Goal: Find contact information: Find contact information

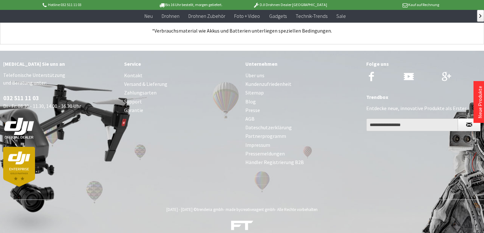
click at [254, 140] on link "Impressum" at bounding box center [303, 144] width 115 height 9
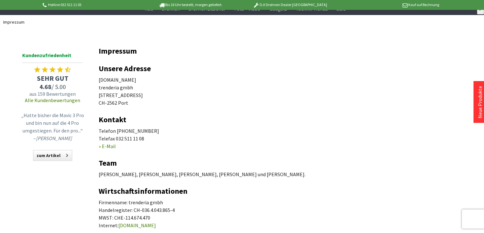
scroll to position [64, 0]
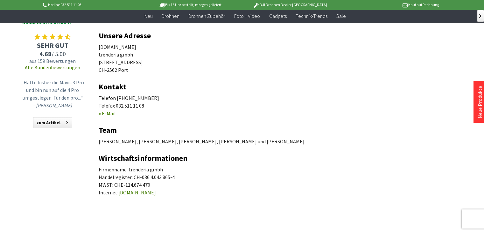
click at [108, 112] on link "» E-Mail" at bounding box center [107, 113] width 17 height 6
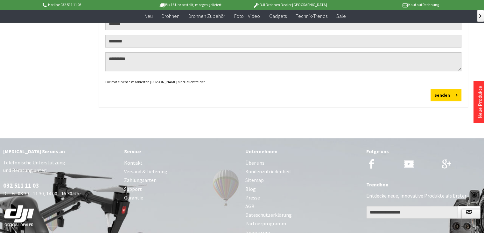
scroll to position [287, 0]
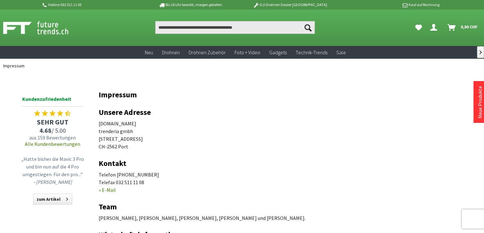
drag, startPoint x: 128, startPoint y: 122, endPoint x: 95, endPoint y: 121, distance: 33.5
click at [95, 121] on div "Menü schließen Kategorien Neu Drohnen Drohnen Zubehör Foto + Video Gadgets Tech…" at bounding box center [242, 184] width 484 height 222
copy p "[DOMAIN_NAME]"
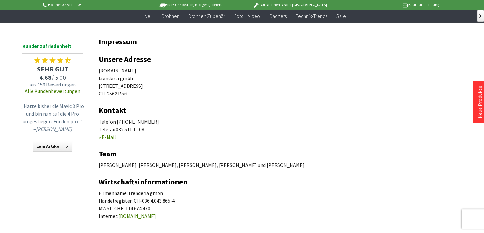
scroll to position [32, 0]
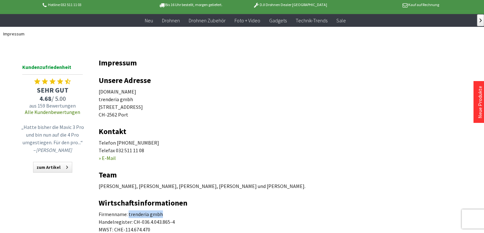
drag, startPoint x: 161, startPoint y: 214, endPoint x: 128, endPoint y: 216, distance: 33.2
click at [128, 216] on p "Firmenname: trenderia gmbh Handelregister: CH-036.4.043.865-4 MWST: CHE-114.674…" at bounding box center [284, 225] width 370 height 31
